Goal: Task Accomplishment & Management: Manage account settings

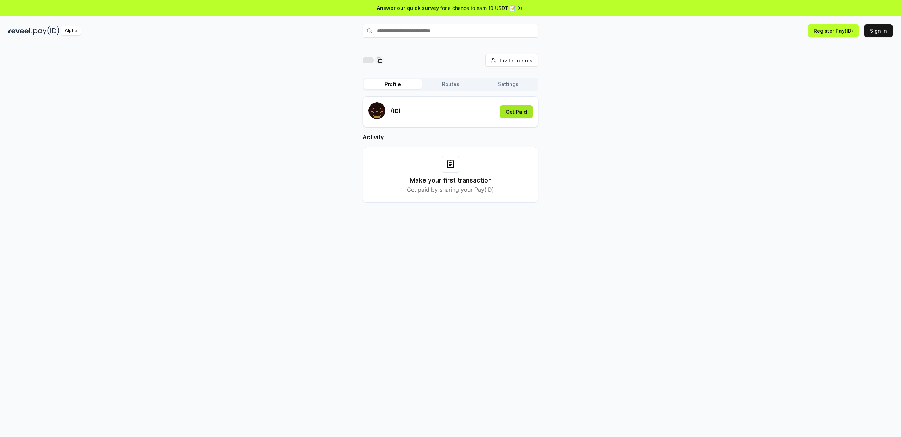
click at [527, 112] on button "Get Paid" at bounding box center [516, 111] width 32 height 13
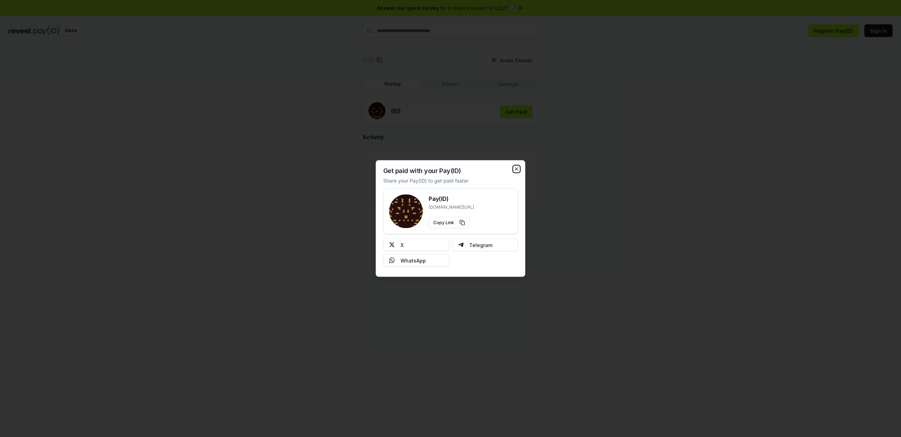
drag, startPoint x: 519, startPoint y: 169, endPoint x: 515, endPoint y: 168, distance: 3.5
click at [519, 169] on icon "button" at bounding box center [517, 169] width 6 height 6
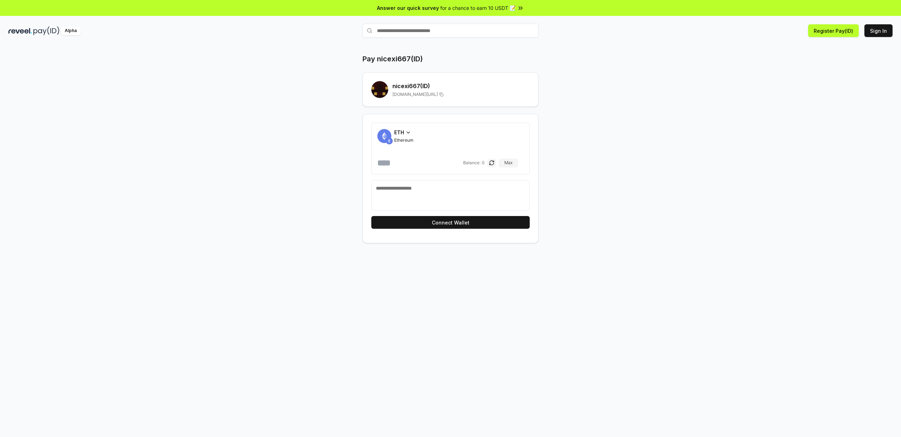
click at [406, 133] on icon at bounding box center [409, 133] width 6 height 6
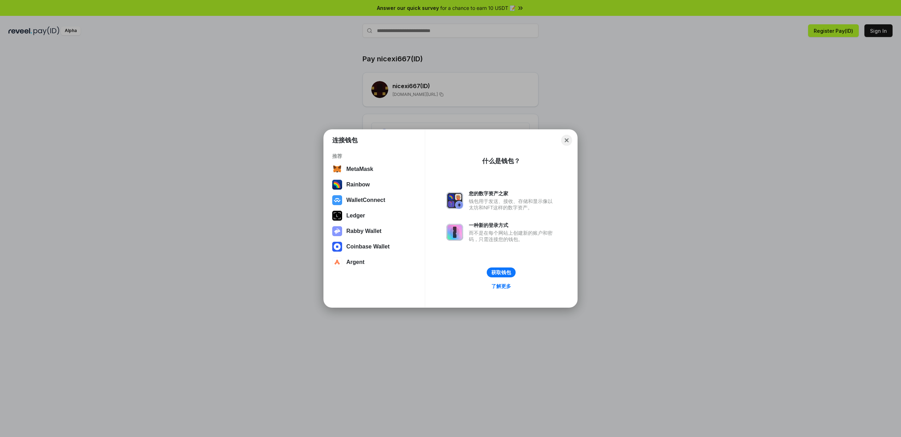
click at [564, 143] on div "Close" at bounding box center [501, 140] width 141 height 10
click at [568, 139] on button "Close" at bounding box center [567, 140] width 11 height 11
